Goal: Task Accomplishment & Management: Manage account settings

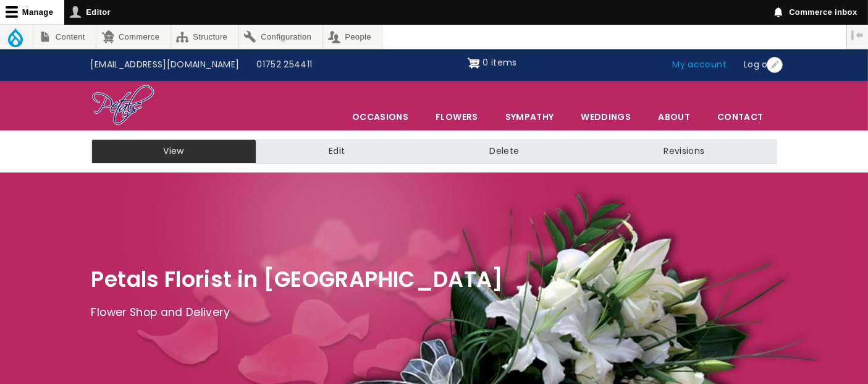
click at [692, 64] on link "My account" at bounding box center [700, 64] width 72 height 23
click at [703, 65] on link "My account" at bounding box center [700, 64] width 72 height 23
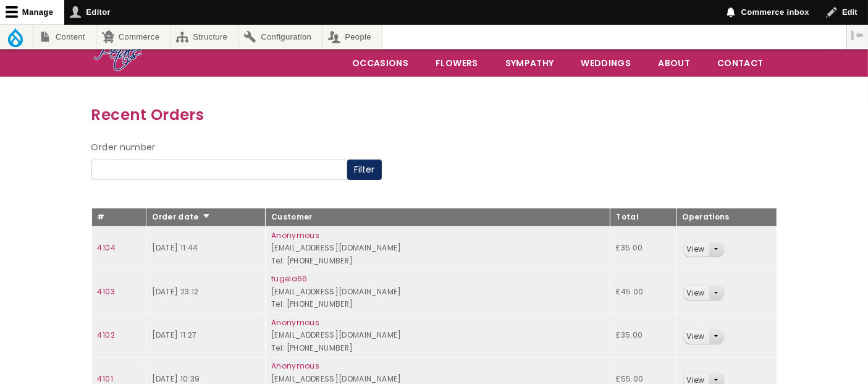
scroll to position [206, 0]
